Goal: Transaction & Acquisition: Purchase product/service

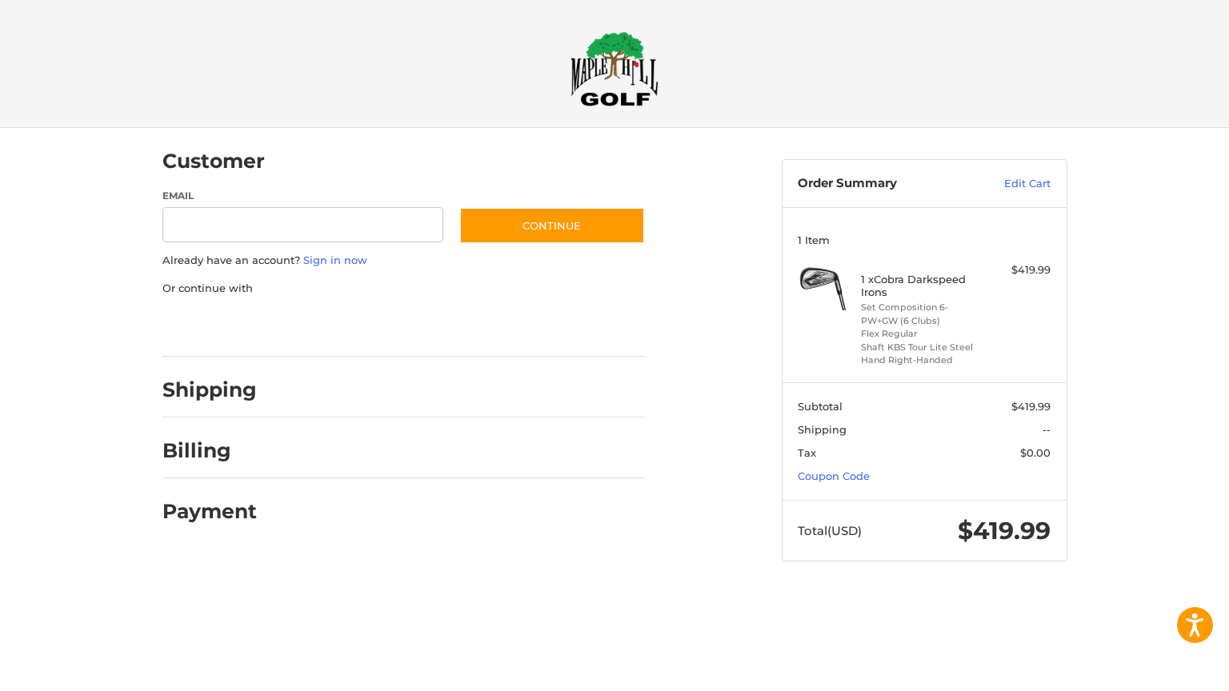
click at [615, 396] on div at bounding box center [458, 394] width 373 height 20
click at [1043, 182] on link "Edit Cart" at bounding box center [1010, 184] width 81 height 16
